Goal: Task Accomplishment & Management: Manage account settings

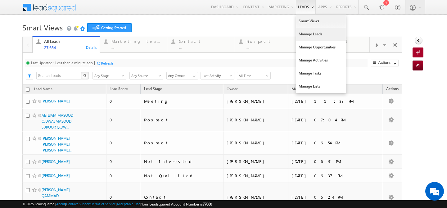
click at [296, 32] on link "Manage Leads" at bounding box center [321, 34] width 50 height 13
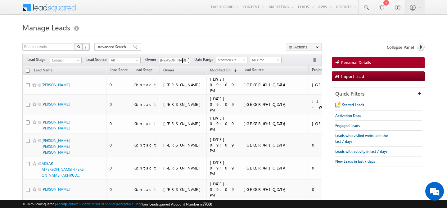
click at [184, 61] on span at bounding box center [186, 60] width 5 height 5
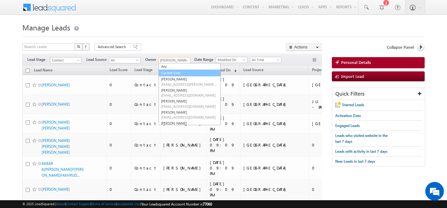
click at [178, 72] on link "Current User" at bounding box center [190, 73] width 62 height 7
type input "Current User"
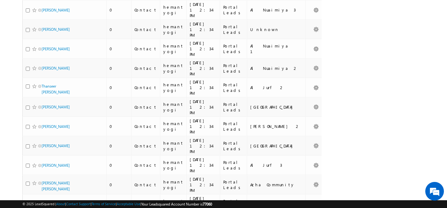
scroll to position [2755, 0]
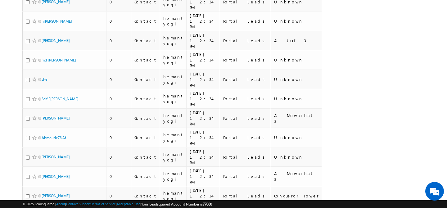
scroll to position [2856, 0]
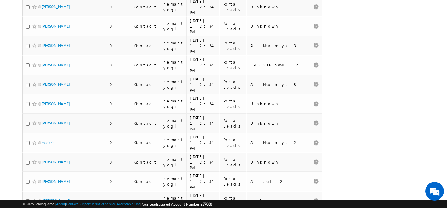
scroll to position [2755, 0]
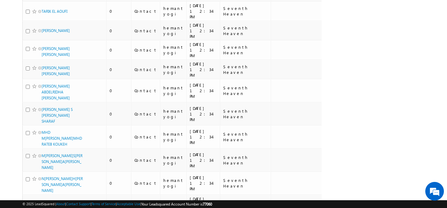
scroll to position [3117, 0]
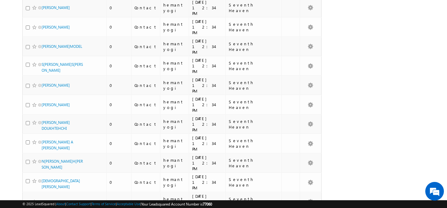
scroll to position [3062, 0]
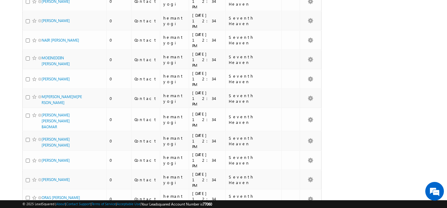
scroll to position [3046, 0]
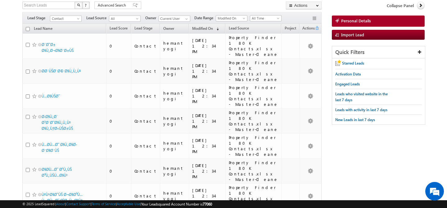
scroll to position [0, 0]
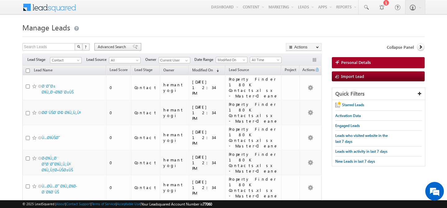
click at [115, 47] on span "Advanced Search" at bounding box center [113, 47] width 30 height 6
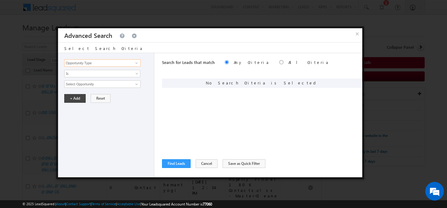
click at [110, 65] on input "Opportunity Type" at bounding box center [102, 62] width 76 height 7
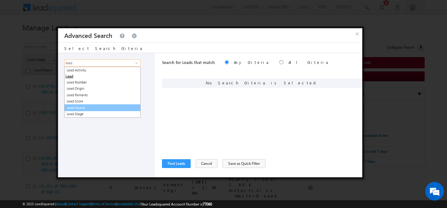
click at [102, 106] on link "Lead Source" at bounding box center [102, 107] width 76 height 7
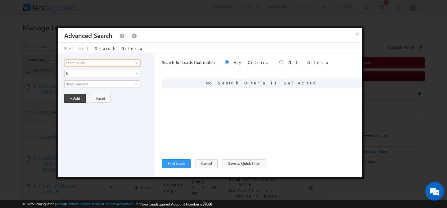
type input "Lead Source"
click at [93, 83] on span "None Selected" at bounding box center [100, 84] width 70 height 7
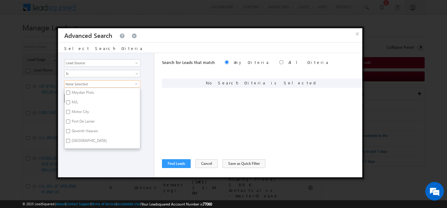
scroll to position [161, 0]
click at [76, 108] on label "Motor City" at bounding box center [80, 113] width 31 height 10
click at [70, 110] on input "Motor City" at bounding box center [68, 112] width 4 height 4
checkbox input "true"
click at [75, 117] on label "Port De Lamer" at bounding box center [83, 122] width 36 height 10
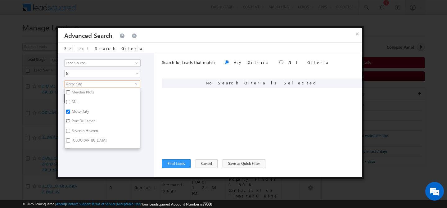
click at [70, 119] on input "Port De Lamer" at bounding box center [68, 121] width 4 height 4
checkbox input "true"
click at [76, 112] on label "JUMEIRAH HEIGHTS" at bounding box center [88, 117] width 46 height 10
click at [70, 114] on input "JUMEIRAH HEIGHTS" at bounding box center [68, 116] width 4 height 4
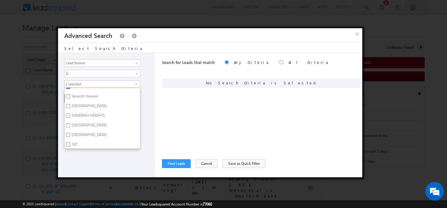
checkbox input "true"
click at [76, 116] on label "JVC" at bounding box center [74, 119] width 19 height 10
click at [70, 116] on input "JVC" at bounding box center [68, 118] width 4 height 4
checkbox input "true"
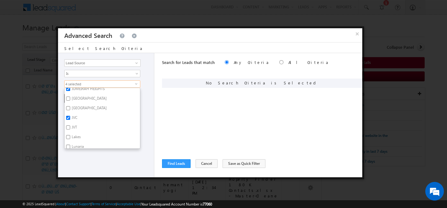
click at [75, 124] on label "JVT" at bounding box center [74, 129] width 19 height 10
click at [70, 125] on input "JVT" at bounding box center [68, 127] width 4 height 4
checkbox input "true"
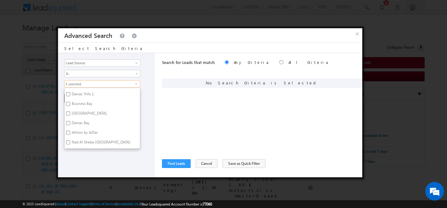
click at [80, 90] on label "Damac Hills 1" at bounding box center [82, 95] width 35 height 10
click at [70, 92] on input "Damac Hills 1" at bounding box center [68, 94] width 4 height 4
checkbox input "true"
click at [84, 102] on label "Business Bay" at bounding box center [82, 105] width 34 height 10
click at [70, 102] on input "Business Bay" at bounding box center [68, 104] width 4 height 4
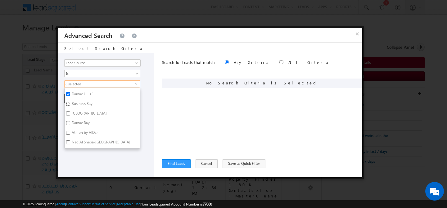
checkbox input "true"
click at [86, 97] on label "Dubai South" at bounding box center [89, 102] width 48 height 10
click at [70, 98] on input "Dubai South" at bounding box center [68, 100] width 4 height 4
checkbox input "true"
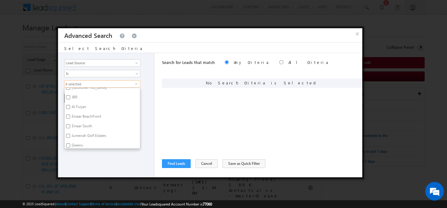
scroll to position [436, 0]
click at [87, 122] on label "Emaar South" at bounding box center [82, 126] width 34 height 10
click at [70, 123] on input "Emaar South" at bounding box center [68, 125] width 4 height 4
checkbox input "true"
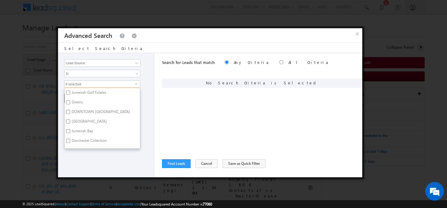
click at [88, 108] on label "DOWNTOWN DUBAI" at bounding box center [101, 113] width 72 height 10
click at [70, 110] on input "DOWNTOWN DUBAI" at bounding box center [68, 112] width 4 height 4
checkbox input "true"
click at [86, 110] on label "JVT New- Until August" at bounding box center [90, 115] width 50 height 10
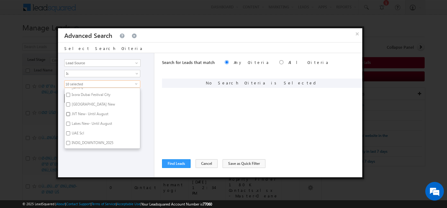
click at [70, 112] on input "JVT New- Until August" at bounding box center [68, 114] width 4 height 4
checkbox input "true"
click at [83, 120] on label "Lakes New- Until August" at bounding box center [92, 125] width 54 height 10
click at [70, 122] on input "Lakes New- Until August" at bounding box center [68, 124] width 4 height 4
checkbox input "true"
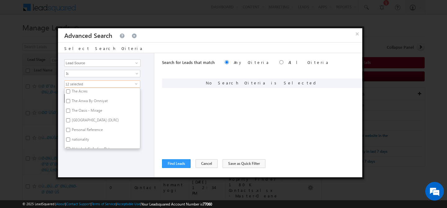
scroll to position [897, 0]
click at [97, 156] on div "Opportunity Type Lead Activity Task Sales Group Prospect Id Address 1 Address 2…" at bounding box center [106, 115] width 96 height 124
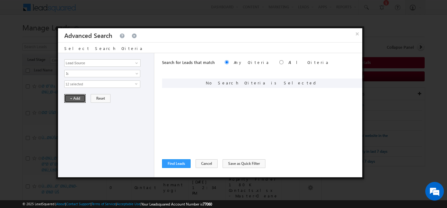
click at [77, 95] on button "+ Add" at bounding box center [74, 98] width 21 height 9
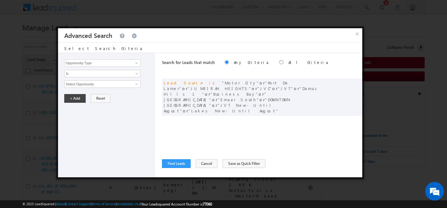
click at [288, 62] on label "All Criteria" at bounding box center [308, 62] width 41 height 5
radio input "true"
click at [179, 161] on button "Find Leads" at bounding box center [176, 163] width 29 height 9
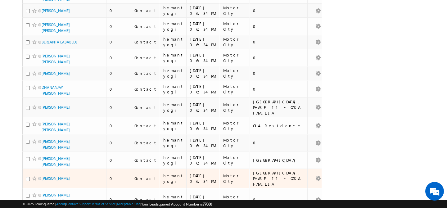
scroll to position [0, 0]
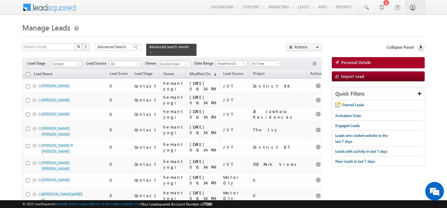
click at [29, 73] on input "checkbox" at bounding box center [28, 74] width 4 height 4
checkbox input "true"
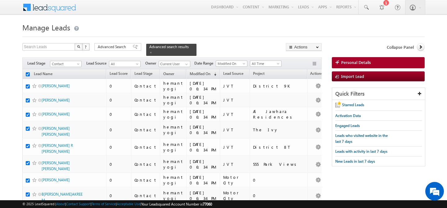
checkbox input "true"
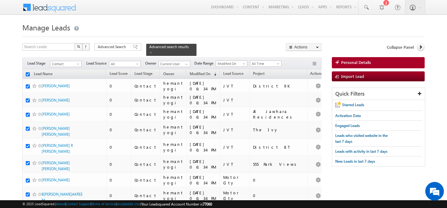
checkbox input "true"
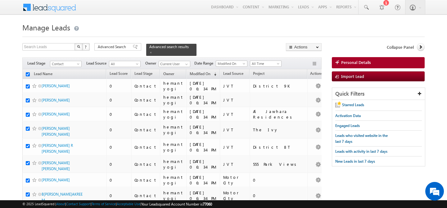
checkbox input "true"
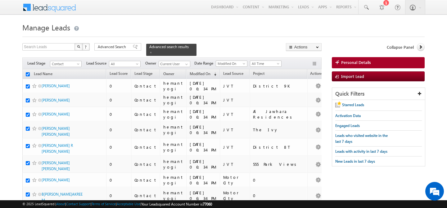
checkbox input "true"
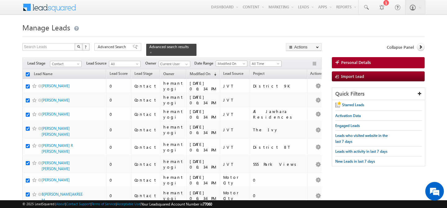
checkbox input "true"
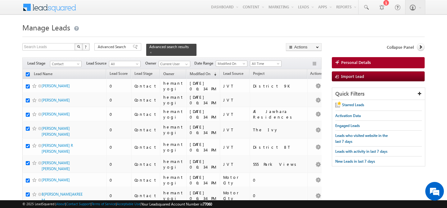
checkbox input "true"
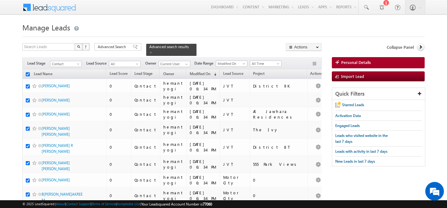
checkbox input "true"
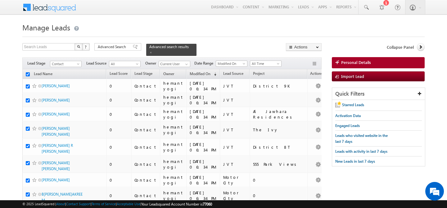
checkbox input "true"
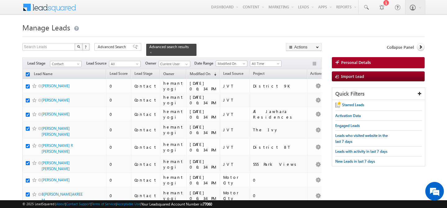
checkbox input "true"
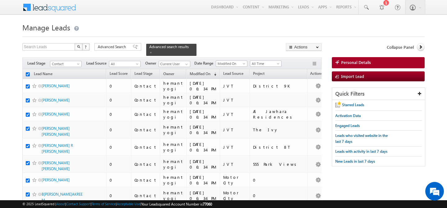
checkbox input "true"
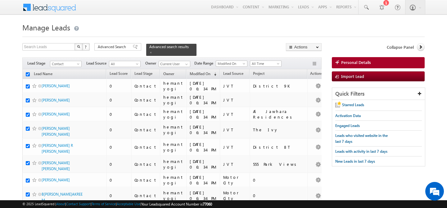
checkbox input "true"
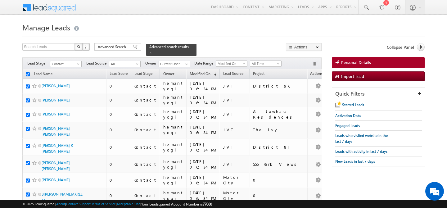
checkbox input "true"
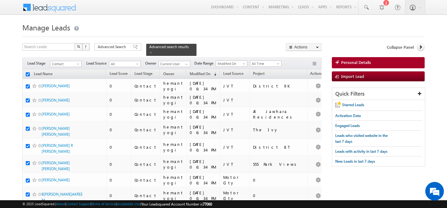
checkbox input "true"
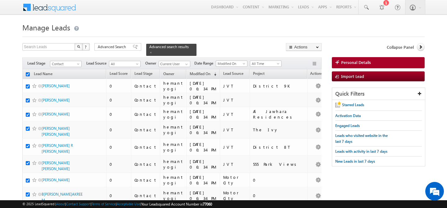
checkbox input "true"
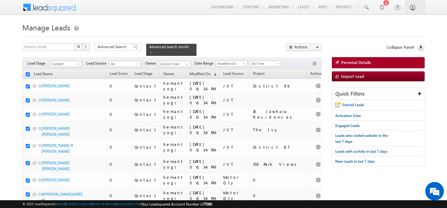
checkbox input "true"
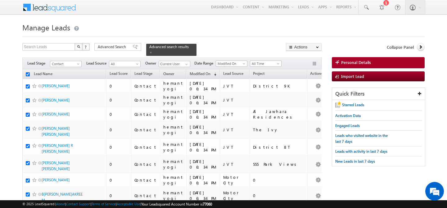
checkbox input "true"
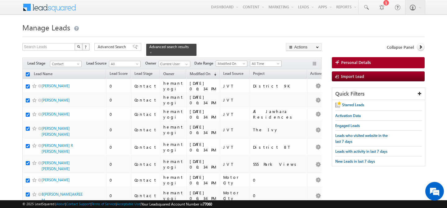
checkbox input "true"
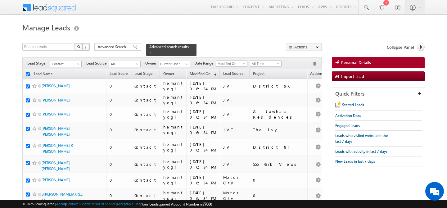
checkbox input "true"
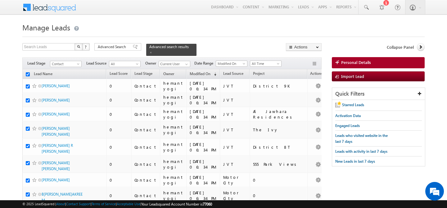
checkbox input "true"
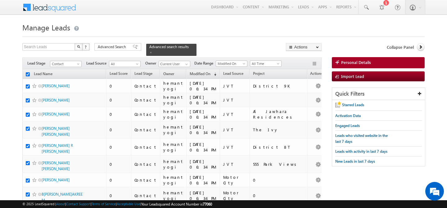
checkbox input "true"
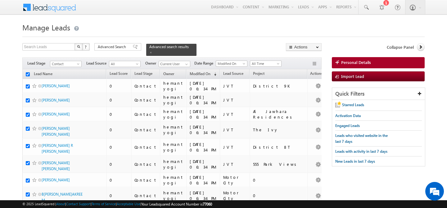
checkbox input "true"
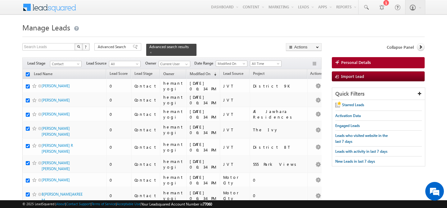
checkbox input "true"
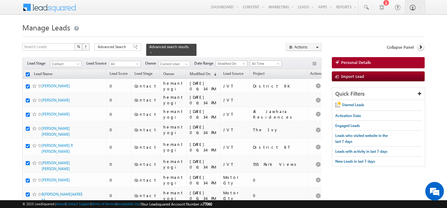
checkbox input "true"
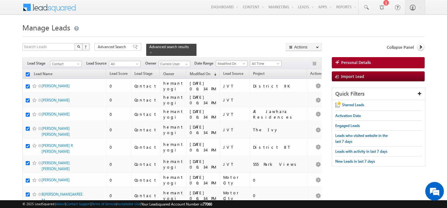
checkbox input "true"
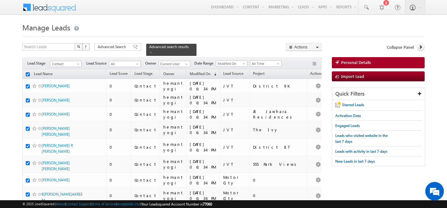
checkbox input "true"
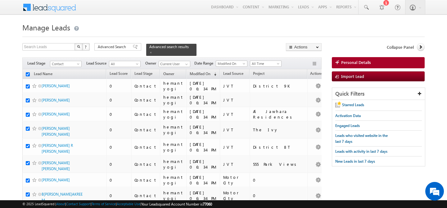
checkbox input "true"
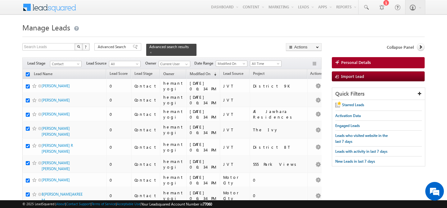
checkbox input "true"
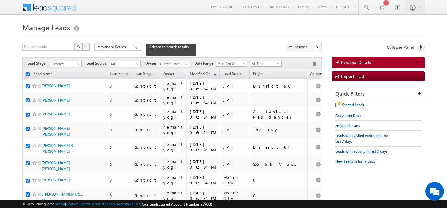
checkbox input "true"
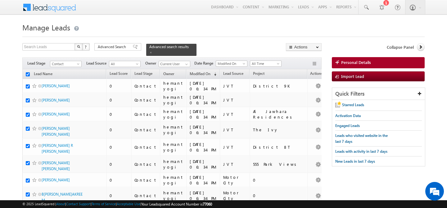
checkbox input "true"
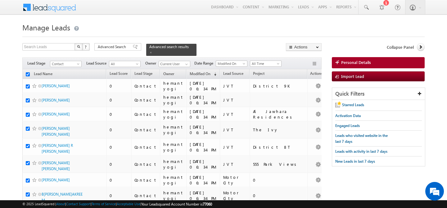
checkbox input "true"
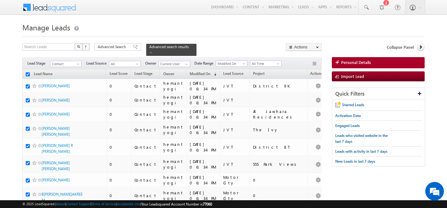
checkbox input "true"
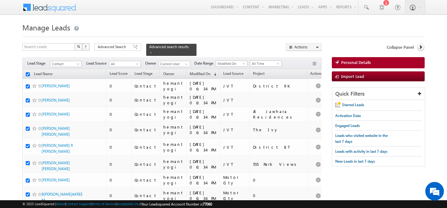
checkbox input "true"
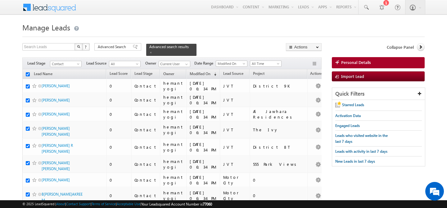
checkbox input "true"
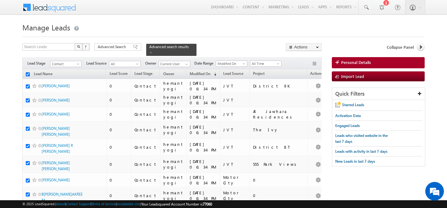
checkbox input "true"
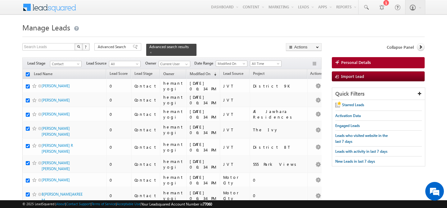
checkbox input "true"
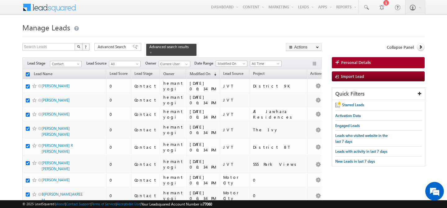
checkbox input "true"
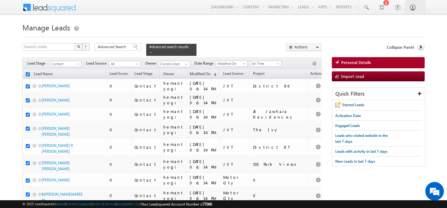
checkbox input "true"
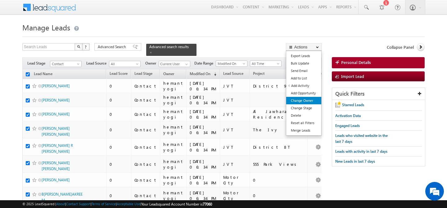
click at [308, 103] on link "Change Owner" at bounding box center [303, 100] width 35 height 7
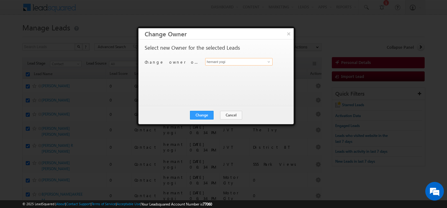
click at [236, 63] on input "hemant yogi" at bounding box center [238, 61] width 67 height 7
click at [224, 72] on span "ankush.chaudhary@indglobal.ae" at bounding box center [236, 74] width 56 height 5
click at [203, 114] on button "Change" at bounding box center [202, 115] width 24 height 9
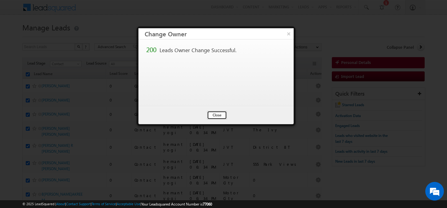
click at [215, 114] on button "Close" at bounding box center [217, 115] width 20 height 9
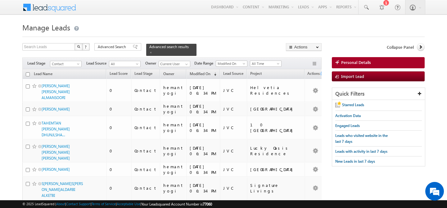
click at [25, 72] on th "Lead Name" at bounding box center [64, 74] width 84 height 10
click at [26, 74] on input "checkbox" at bounding box center [28, 74] width 4 height 4
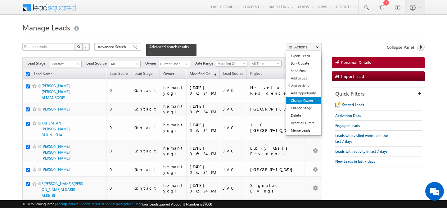
click at [306, 101] on link "Change Owner" at bounding box center [303, 100] width 35 height 7
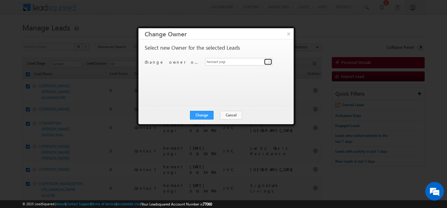
click at [266, 63] on link at bounding box center [268, 62] width 8 height 6
click at [237, 70] on link "Akash Sinha akash.sinha@indglobal.ae" at bounding box center [238, 72] width 67 height 12
click at [207, 117] on button "Change" at bounding box center [202, 115] width 24 height 9
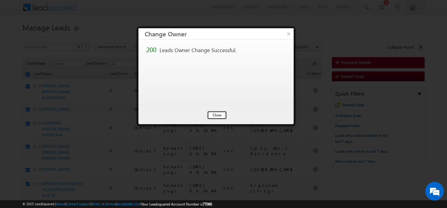
click at [215, 117] on button "Close" at bounding box center [217, 115] width 20 height 9
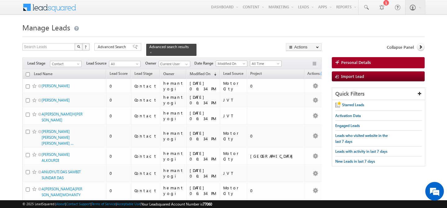
click at [28, 75] on input "checkbox" at bounding box center [28, 74] width 4 height 4
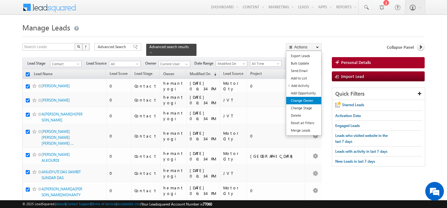
click at [303, 100] on link "Change Owner" at bounding box center [303, 100] width 35 height 7
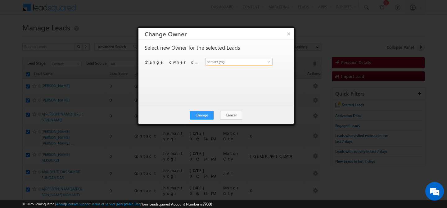
click at [235, 65] on input "hemant yogi" at bounding box center [238, 61] width 67 height 7
click at [214, 72] on span "shaila.shree@indglobal.ae" at bounding box center [236, 74] width 56 height 5
click at [199, 116] on button "Change" at bounding box center [202, 115] width 24 height 9
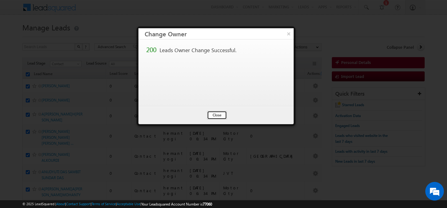
click at [216, 116] on button "Close" at bounding box center [217, 115] width 20 height 9
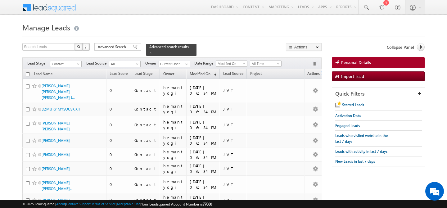
click at [29, 75] on input "checkbox" at bounding box center [28, 74] width 4 height 4
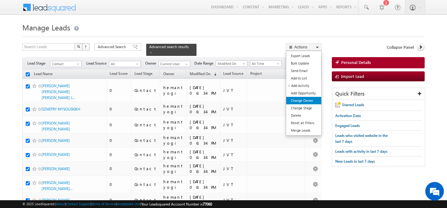
click at [305, 99] on link "Change Owner" at bounding box center [303, 100] width 35 height 7
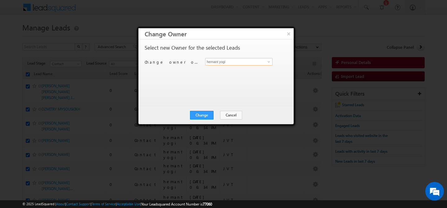
click at [242, 62] on input "hemant yogi" at bounding box center [238, 61] width 67 height 7
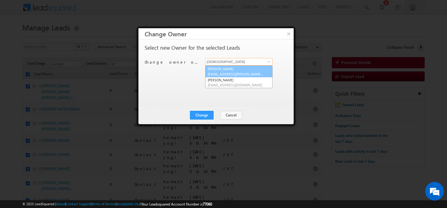
click at [237, 72] on span "abhishek.dalal@indglobal.ae" at bounding box center [236, 74] width 56 height 5
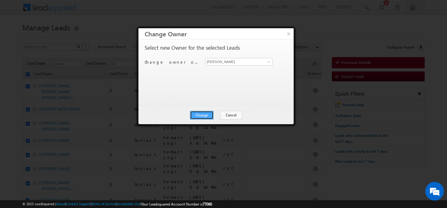
click at [204, 119] on button "Change" at bounding box center [202, 115] width 24 height 9
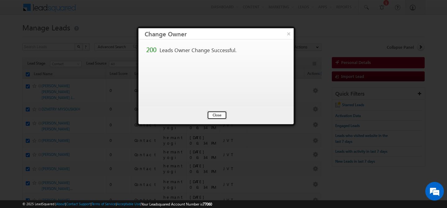
click at [213, 116] on button "Close" at bounding box center [217, 115] width 20 height 9
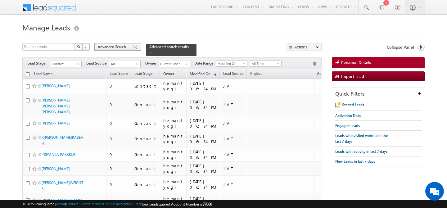
click at [119, 49] on span "Advanced Search" at bounding box center [113, 47] width 30 height 6
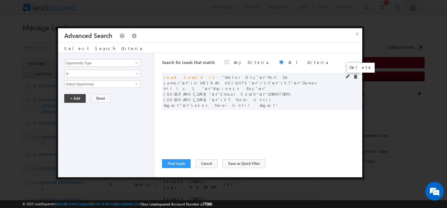
click at [357, 78] on span at bounding box center [355, 77] width 4 height 4
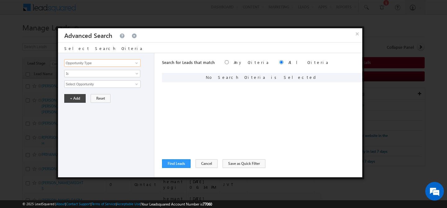
click at [96, 63] on input "Opportunity Type" at bounding box center [102, 62] width 76 height 7
click at [93, 76] on link "Lead Source" at bounding box center [102, 75] width 76 height 7
click at [90, 84] on span "None Selected" at bounding box center [100, 84] width 70 height 7
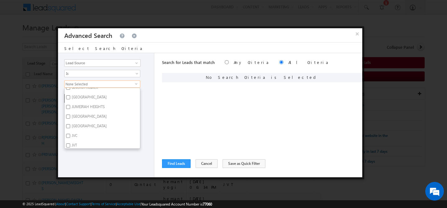
scroll to position [205, 0]
click at [81, 112] on label "Jumeirah Island" at bounding box center [89, 117] width 48 height 10
click at [70, 114] on input "Jumeirah Island" at bounding box center [68, 116] width 4 height 4
click at [81, 112] on label "Jumeirah Island" at bounding box center [89, 117] width 48 height 10
click at [70, 114] on input "Jumeirah Island" at bounding box center [68, 116] width 4 height 4
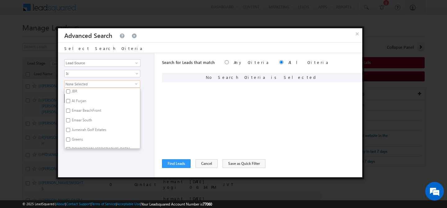
scroll to position [441, 0]
click at [80, 97] on label "Al Furjan" at bounding box center [79, 102] width 28 height 10
click at [70, 99] on input "Al Furjan" at bounding box center [68, 101] width 4 height 4
click at [80, 100] on label "Furjan New.xlsx - Old" at bounding box center [89, 105] width 48 height 10
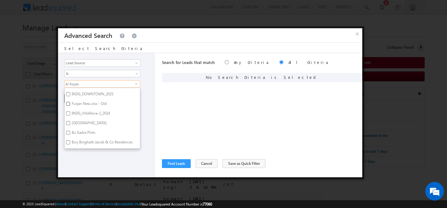
click at [70, 102] on input "Furjan New.xlsx - Old" at bounding box center [68, 104] width 4 height 4
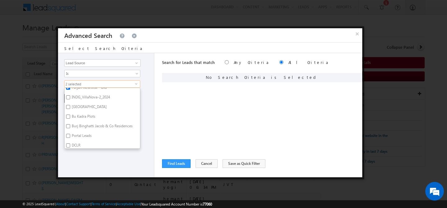
scroll to position [613, 0]
click at [80, 102] on label "Sharjah School" at bounding box center [89, 107] width 48 height 10
click at [70, 103] on input "Sharjah School" at bounding box center [68, 105] width 4 height 4
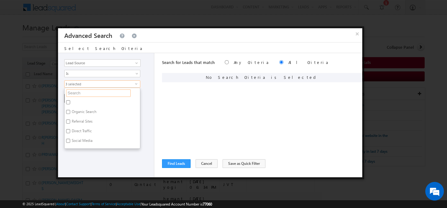
click at [96, 95] on input "text" at bounding box center [98, 92] width 65 height 7
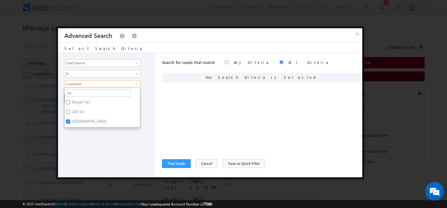
click at [86, 105] on label "Sharjah-Scl" at bounding box center [81, 103] width 32 height 10
click at [70, 104] on input "Sharjah-Scl" at bounding box center [68, 102] width 4 height 4
click at [94, 158] on div "Opportunity Type Lead Activity Task Sales Group Prospect Id Address 1 Address 2…" at bounding box center [106, 115] width 96 height 124
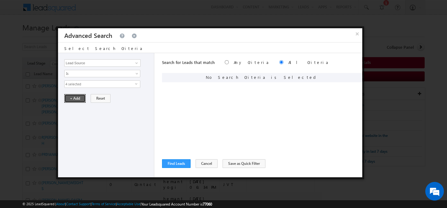
click at [72, 99] on button "+ Add" at bounding box center [74, 98] width 21 height 9
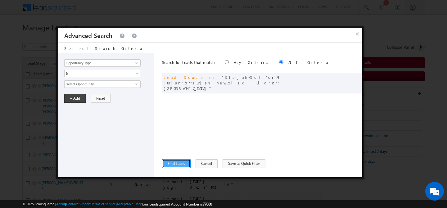
click at [171, 164] on button "Find Leads" at bounding box center [176, 163] width 29 height 9
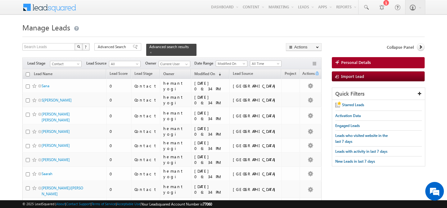
click at [29, 75] on input "checkbox" at bounding box center [28, 74] width 4 height 4
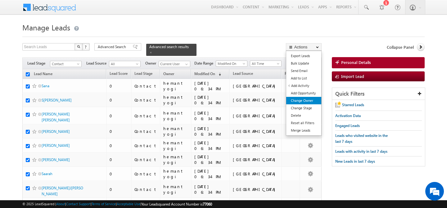
click at [312, 100] on link "Change Owner" at bounding box center [303, 100] width 35 height 7
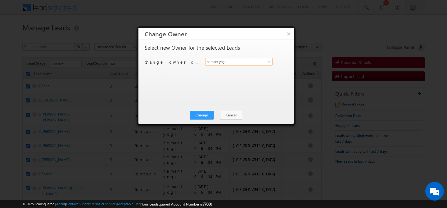
click at [232, 65] on input "hemant yogi" at bounding box center [238, 61] width 67 height 7
click at [234, 69] on link "Manpreet Singh manpreet.singh@indglobal.ae" at bounding box center [238, 72] width 67 height 12
click at [202, 115] on button "Change" at bounding box center [202, 115] width 24 height 9
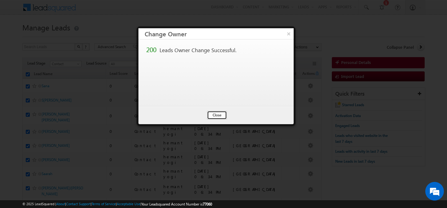
click at [214, 114] on button "Close" at bounding box center [217, 115] width 20 height 9
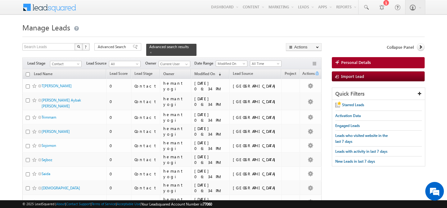
click at [28, 74] on input "checkbox" at bounding box center [28, 74] width 4 height 4
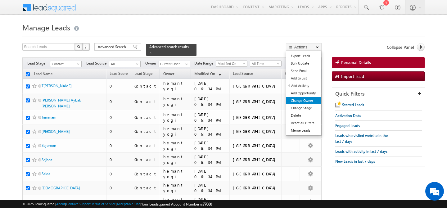
click at [307, 103] on link "Change Owner" at bounding box center [303, 100] width 35 height 7
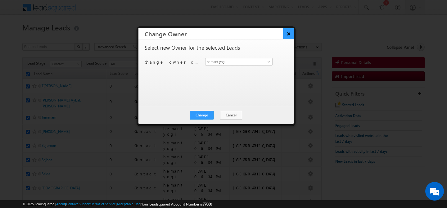
click at [288, 36] on button "×" at bounding box center [288, 33] width 10 height 11
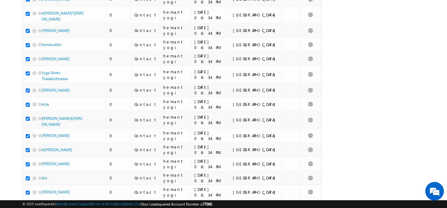
scroll to position [2208, 0]
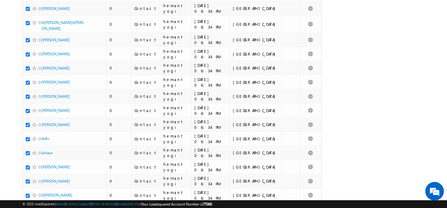
click at [44, 194] on li "100" at bounding box center [43, 197] width 15 height 6
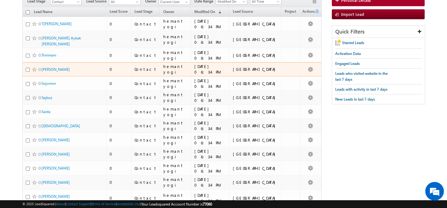
scroll to position [0, 0]
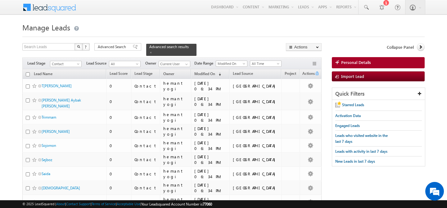
click at [28, 75] on input "checkbox" at bounding box center [28, 74] width 4 height 4
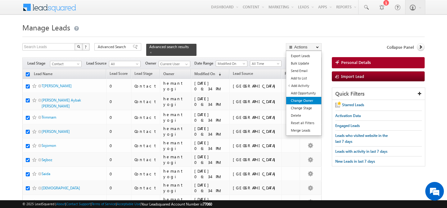
click at [317, 102] on link "Change Owner" at bounding box center [303, 100] width 35 height 7
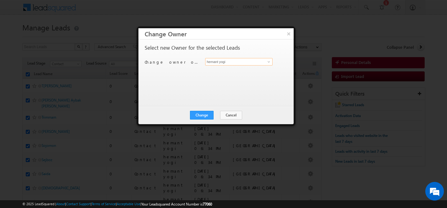
click at [246, 61] on input "hemant yogi" at bounding box center [238, 61] width 67 height 7
click at [221, 72] on span "keshav.jaiswal@indglobal.ae" at bounding box center [236, 74] width 56 height 5
click at [206, 117] on button "Change" at bounding box center [202, 115] width 24 height 9
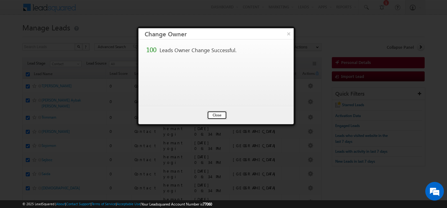
click at [221, 115] on button "Close" at bounding box center [217, 115] width 20 height 9
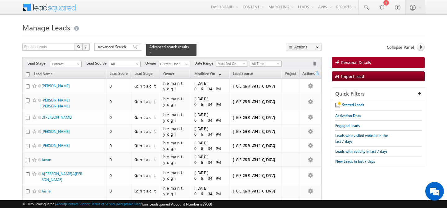
click at [26, 74] on input "checkbox" at bounding box center [28, 74] width 4 height 4
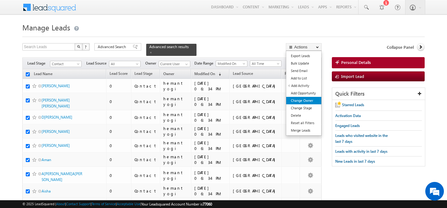
click at [307, 101] on link "Change Owner" at bounding box center [303, 100] width 35 height 7
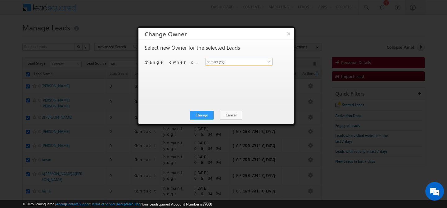
click at [243, 62] on input "hemant yogi" at bounding box center [238, 61] width 67 height 7
click at [242, 70] on link "Faisal Khan faisal.khan@indglobal.ae" at bounding box center [238, 72] width 67 height 12
click at [198, 114] on button "Change" at bounding box center [202, 115] width 24 height 9
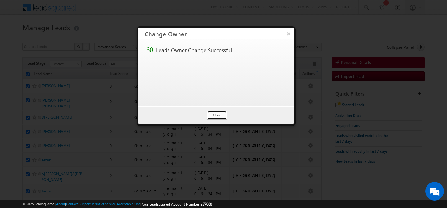
click at [211, 114] on button "Close" at bounding box center [217, 115] width 20 height 9
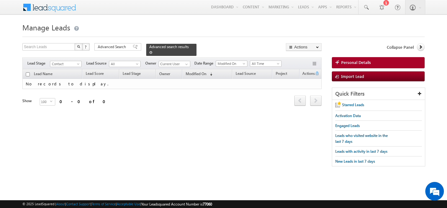
click at [149, 52] on span at bounding box center [150, 52] width 3 height 3
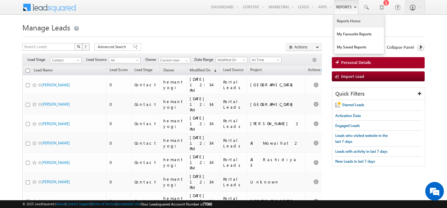
click at [343, 18] on link "Reports Home" at bounding box center [359, 21] width 50 height 13
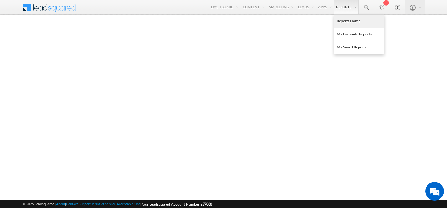
click at [343, 23] on link "Reports Home" at bounding box center [359, 21] width 50 height 13
click at [344, 19] on link "Reports Home" at bounding box center [359, 21] width 50 height 13
click at [338, 22] on link "Reports Home" at bounding box center [359, 21] width 50 height 13
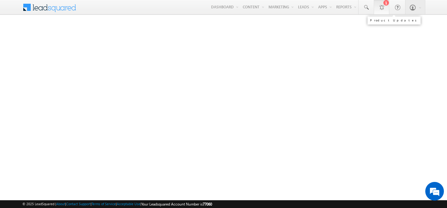
click at [383, 5] on div at bounding box center [381, 7] width 6 height 6
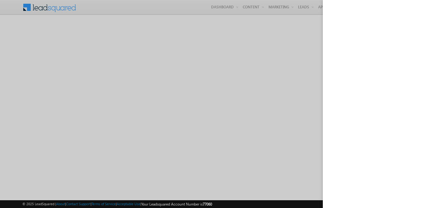
click at [280, 20] on div at bounding box center [223, 104] width 447 height 208
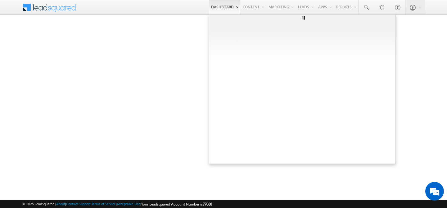
click at [219, 9] on link "Dashboard" at bounding box center [224, 7] width 31 height 14
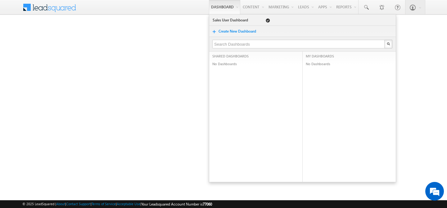
click at [47, 9] on span at bounding box center [53, 6] width 45 height 11
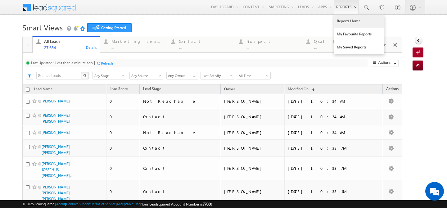
click at [341, 24] on link "Reports Home" at bounding box center [359, 21] width 50 height 13
